Goal: Transaction & Acquisition: Subscribe to service/newsletter

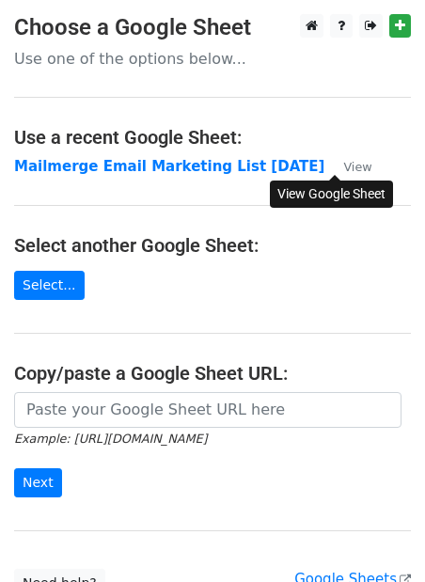
click at [343, 169] on small "View" at bounding box center [357, 167] width 28 height 14
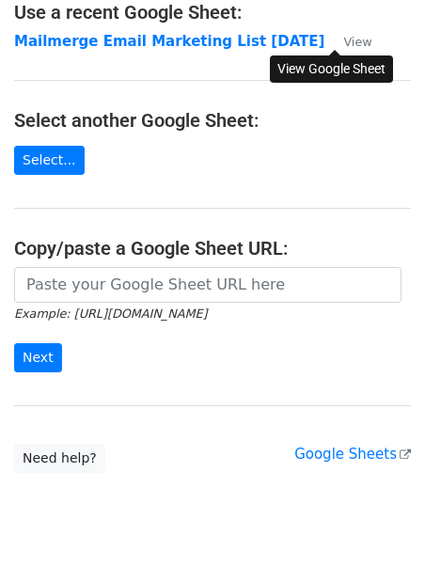
scroll to position [128, 0]
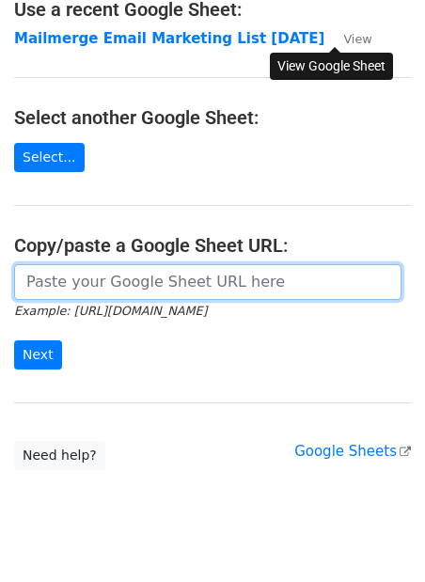
click at [129, 289] on input "url" at bounding box center [208, 282] width 388 height 36
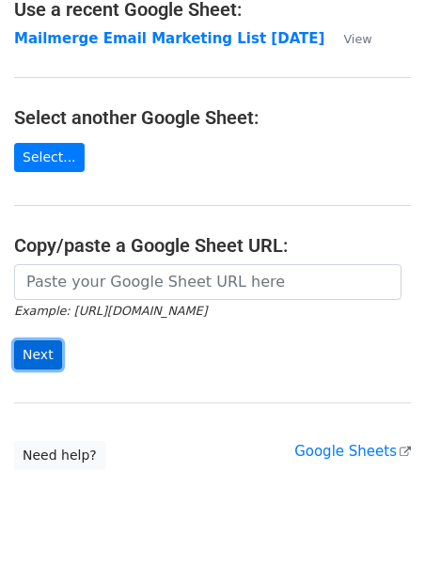
click at [42, 356] on input "Next" at bounding box center [38, 354] width 48 height 29
click at [153, 173] on main "Choose a Google Sheet Use one of the options below... Use a recent Google Sheet…" at bounding box center [212, 178] width 425 height 584
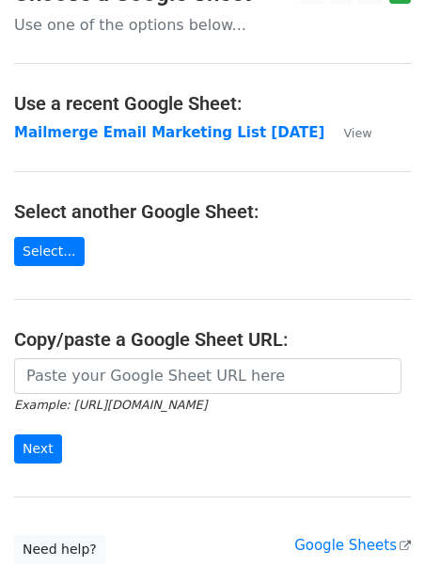
scroll to position [0, 0]
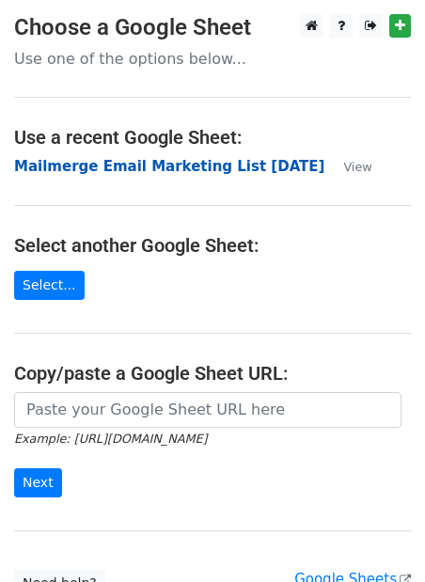
click at [150, 166] on strong "Mailmerge Email Marketing List 2025.06.27" at bounding box center [169, 166] width 310 height 17
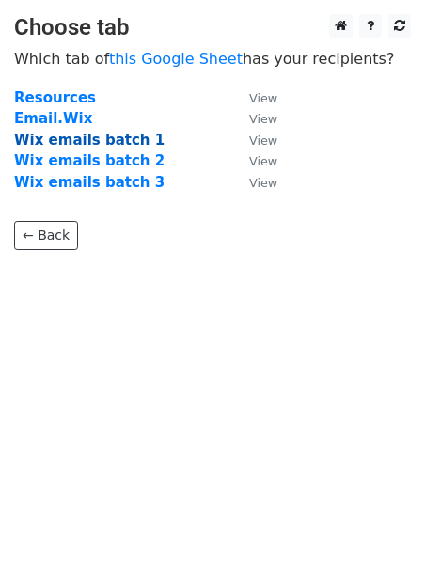
click at [93, 140] on strong "Wix emails batch 1" at bounding box center [89, 140] width 150 height 17
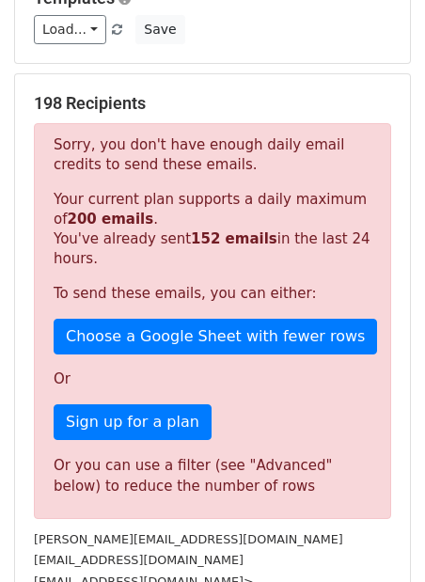
scroll to position [327, 0]
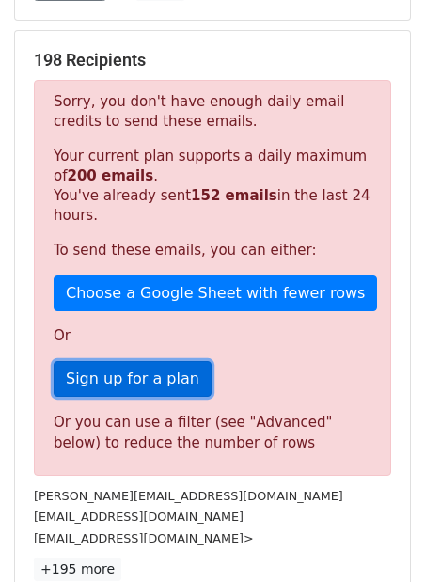
click at [142, 383] on link "Sign up for a plan" at bounding box center [133, 379] width 158 height 36
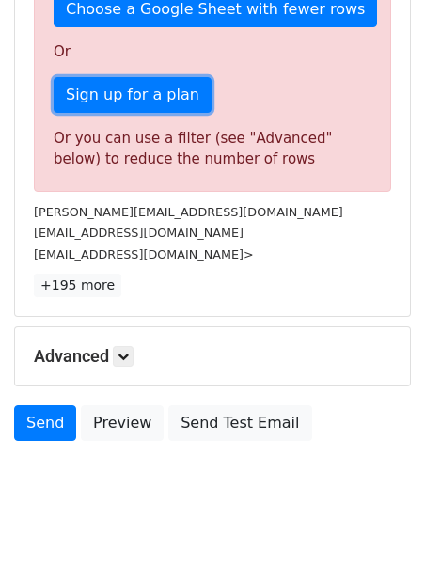
scroll to position [628, 0]
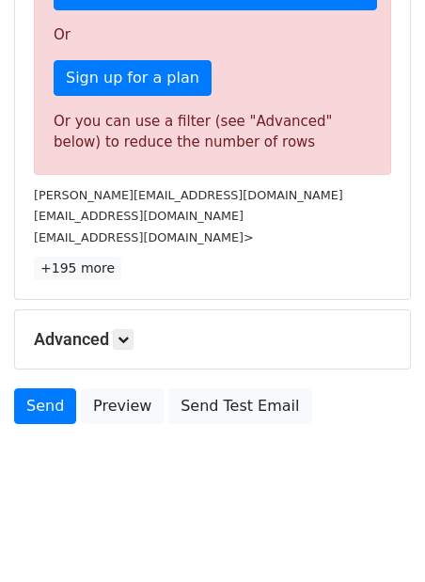
click at [219, 250] on div "198 Recipients Sorry, you don't have enough daily email credits to send these e…" at bounding box center [212, 14] width 357 height 531
click at [213, 213] on div "vinduchauhan@gmail.com" at bounding box center [213, 216] width 386 height 22
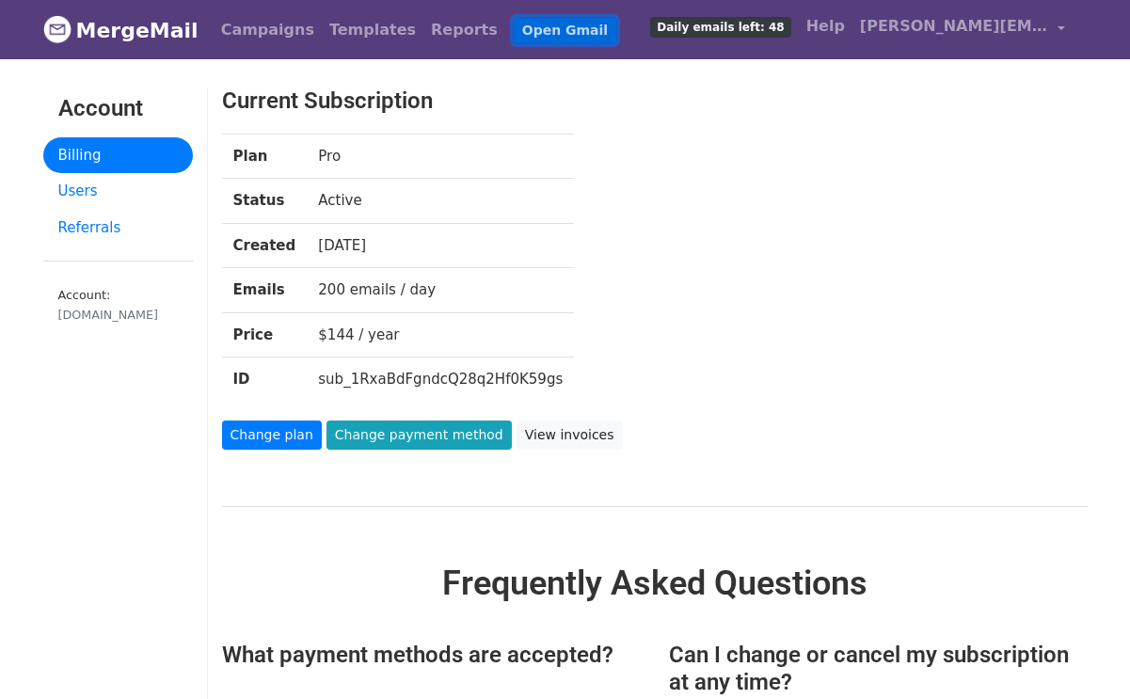
click at [513, 32] on link "Open Gmail" at bounding box center [565, 30] width 104 height 27
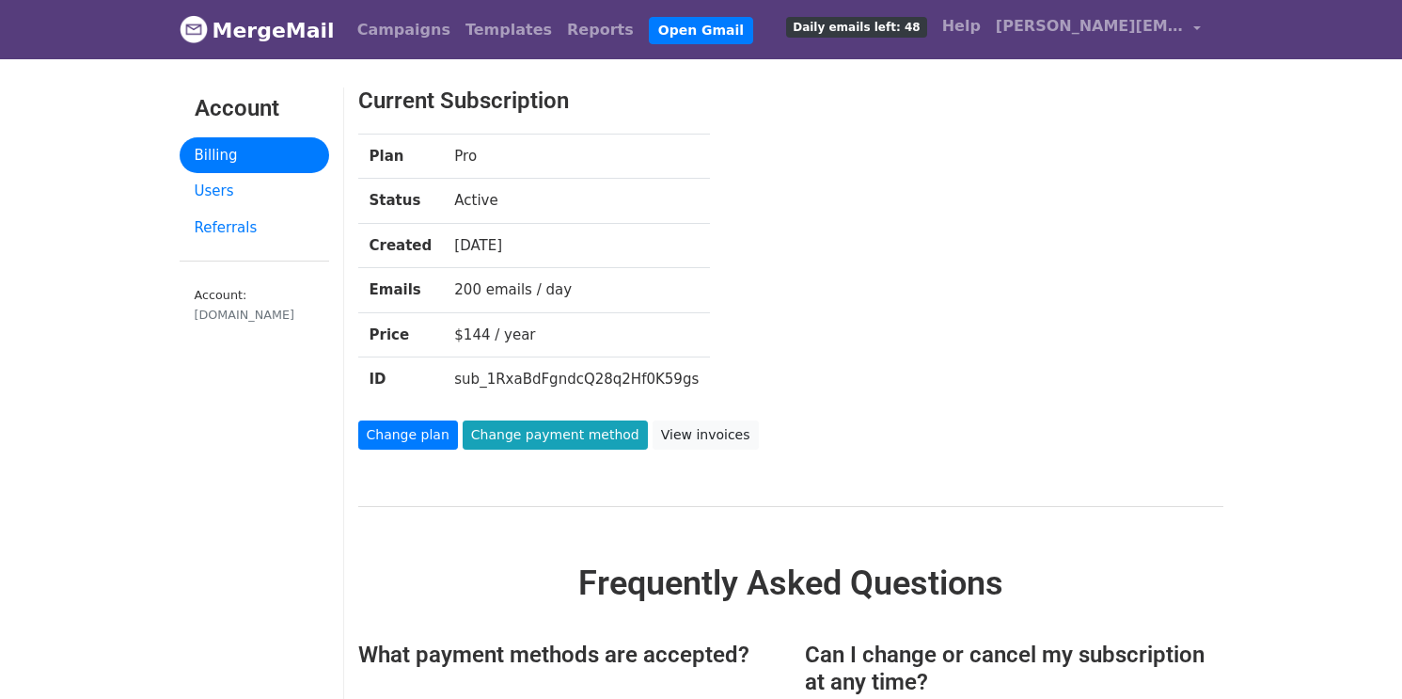
click at [896, 23] on span "Daily emails left: 48" at bounding box center [856, 27] width 140 height 21
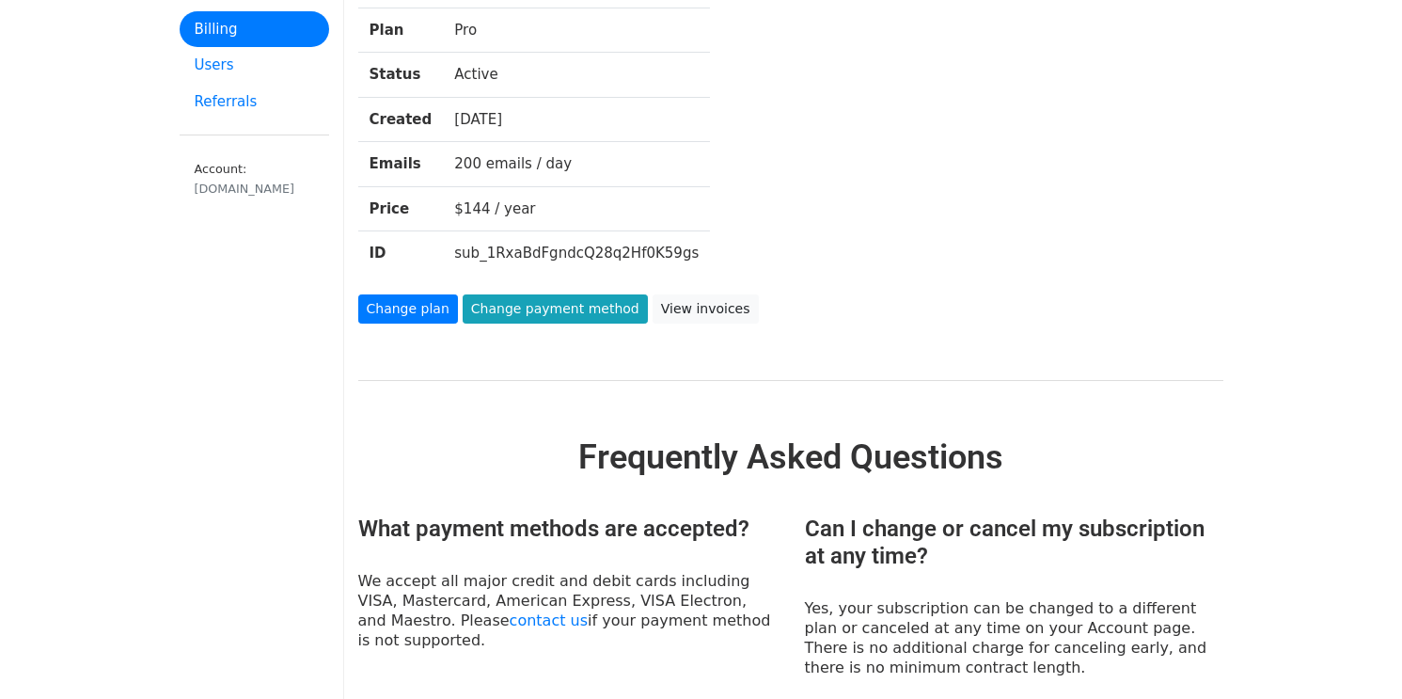
scroll to position [249, 0]
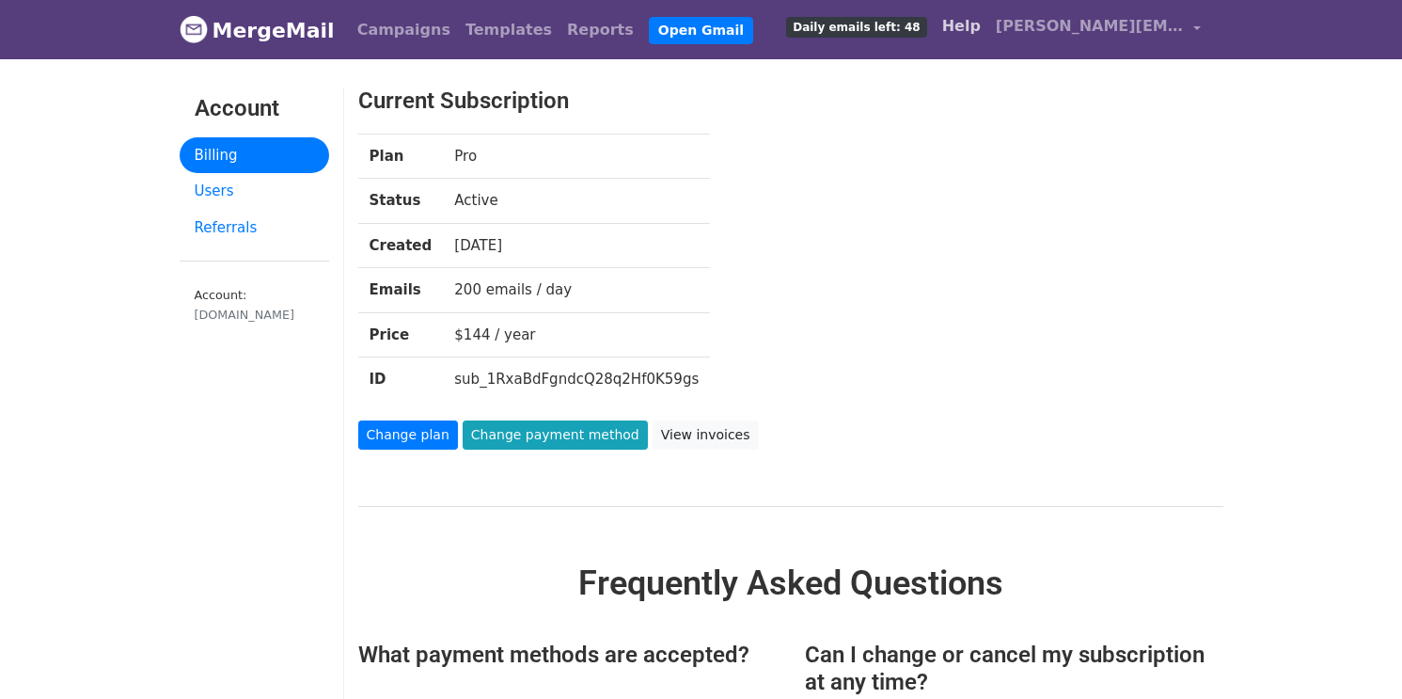
click at [984, 24] on link "Help" at bounding box center [962, 27] width 54 height 38
